Goal: Transaction & Acquisition: Purchase product/service

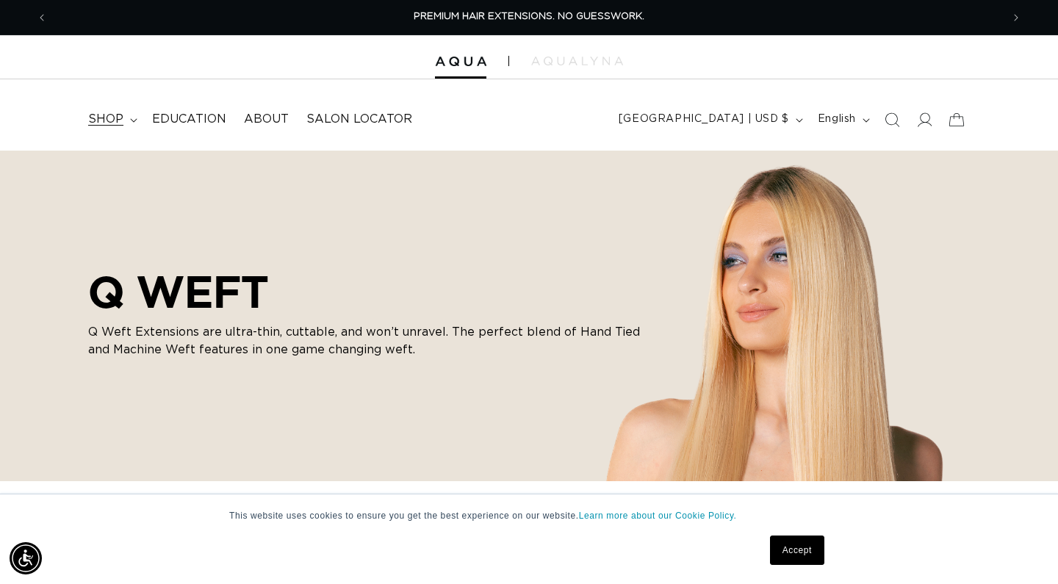
click at [120, 121] on span "shop" at bounding box center [105, 119] width 35 height 15
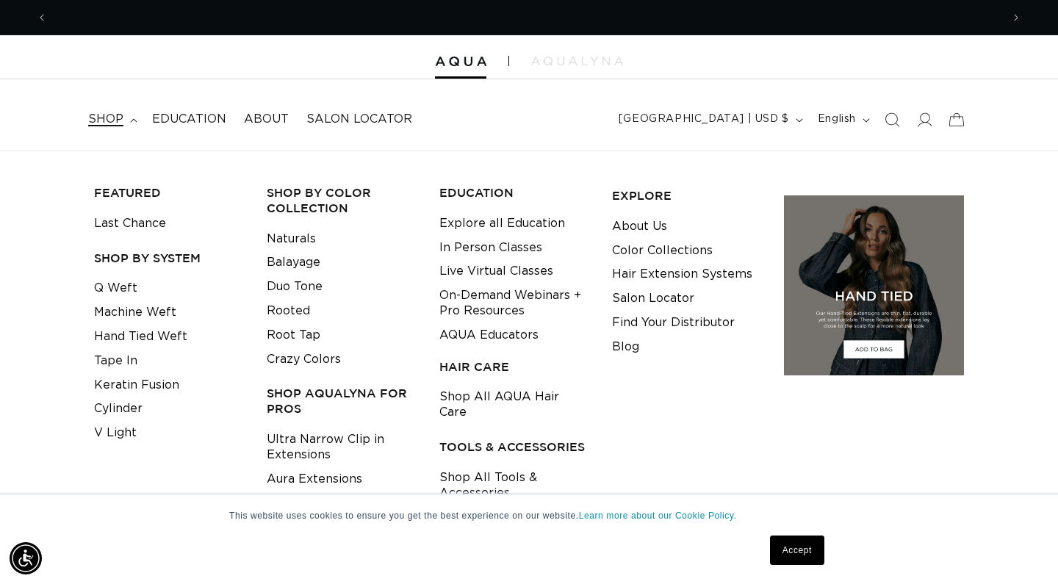
scroll to position [0, 954]
click at [168, 332] on link "Hand Tied Weft" at bounding box center [140, 337] width 93 height 24
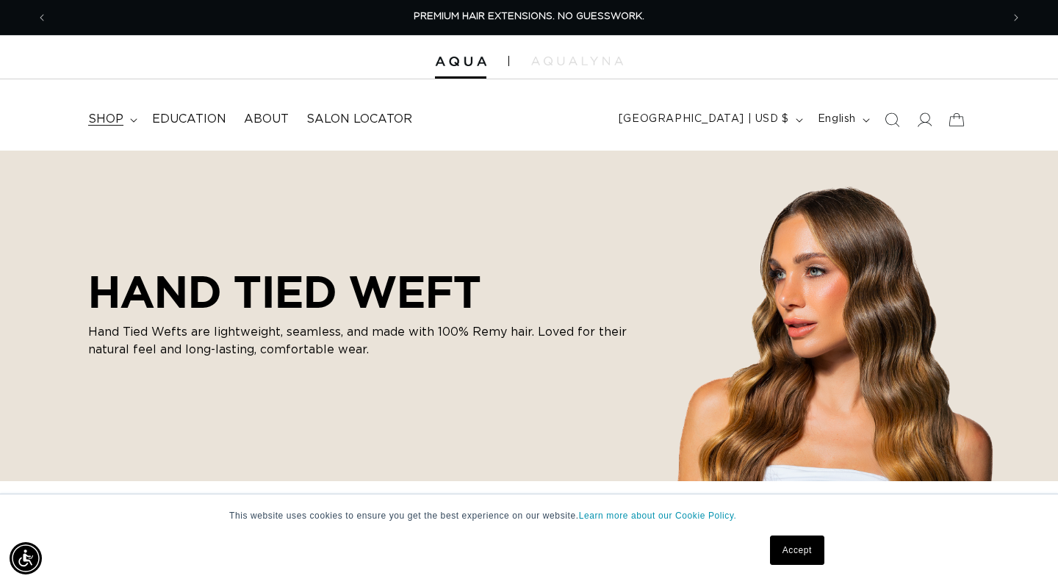
click at [109, 117] on span "shop" at bounding box center [105, 119] width 35 height 15
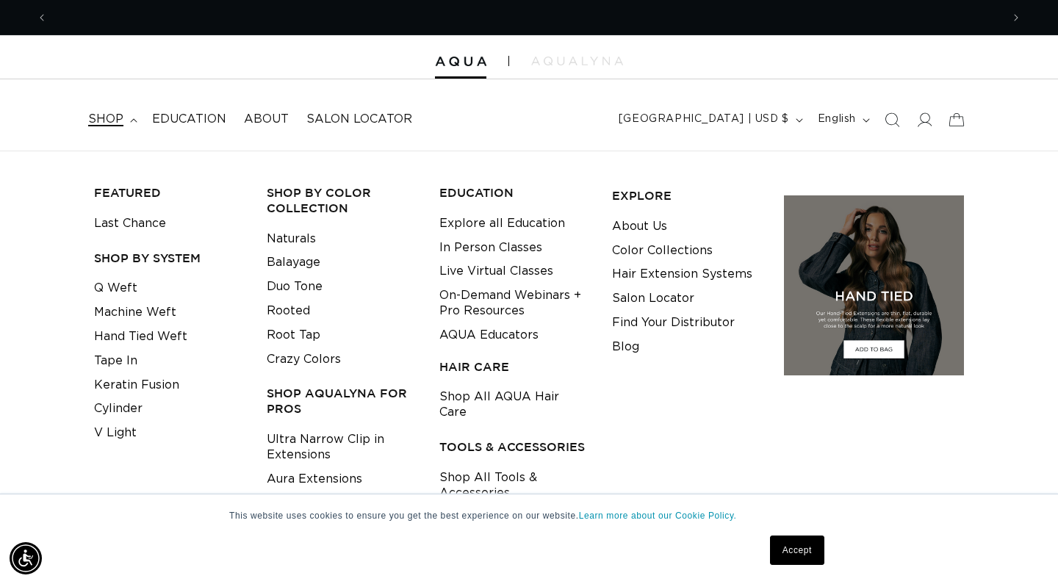
scroll to position [0, 954]
click at [115, 355] on link "Tape In" at bounding box center [115, 361] width 43 height 24
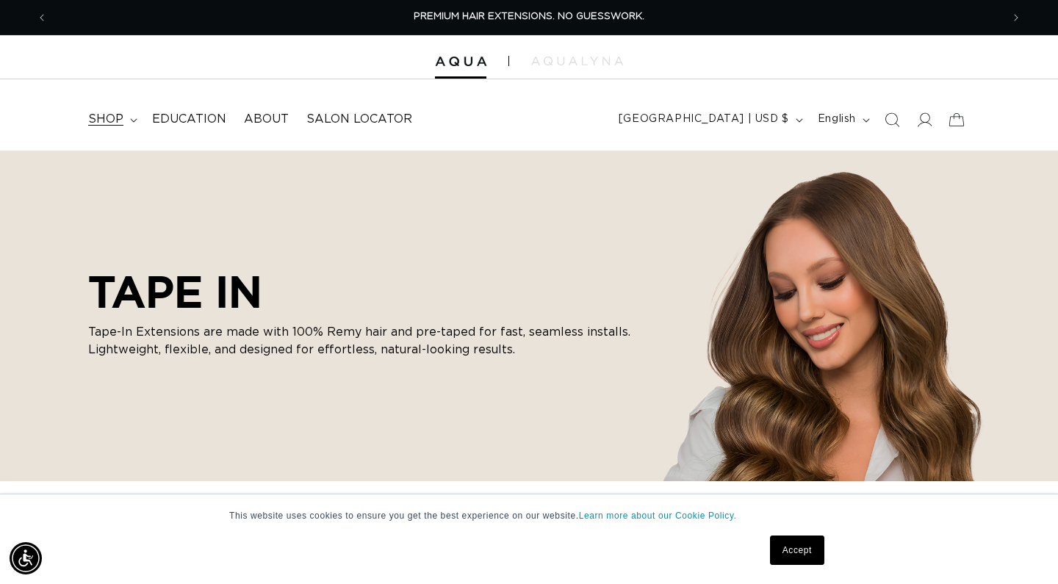
click at [117, 117] on span "shop" at bounding box center [105, 119] width 35 height 15
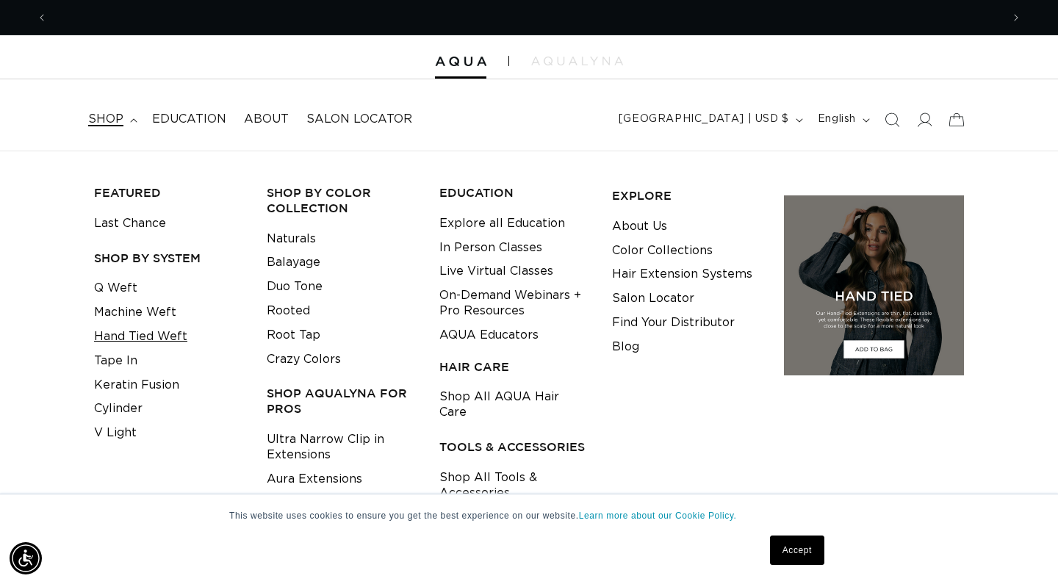
scroll to position [0, 954]
click at [129, 333] on link "Hand Tied Weft" at bounding box center [140, 337] width 93 height 24
